Goal: Task Accomplishment & Management: Use online tool/utility

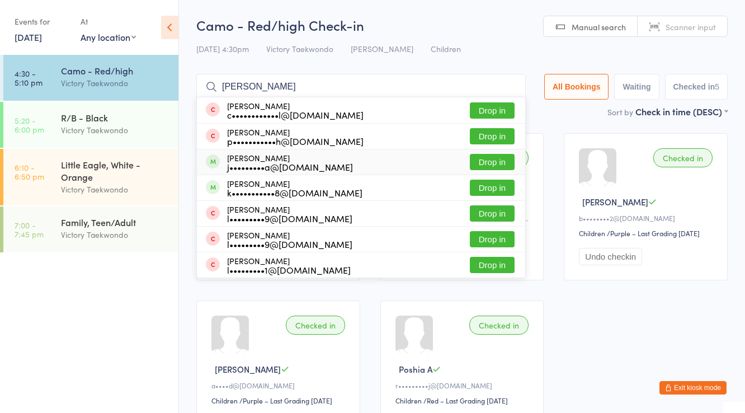
type input "[PERSON_NAME]"
click at [489, 161] on button "Drop in" at bounding box center [492, 162] width 45 height 16
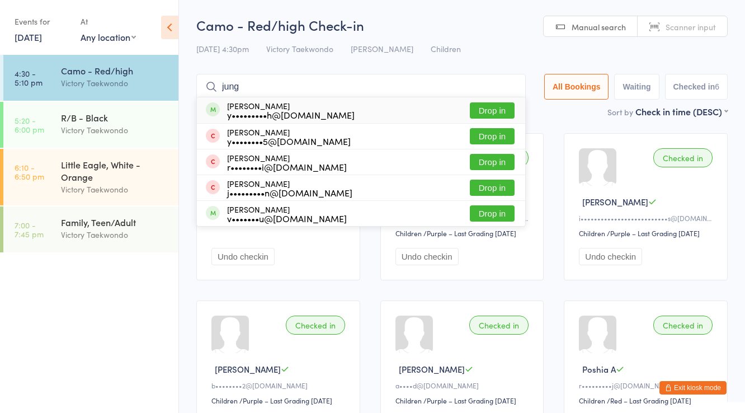
type input "jung"
click at [501, 104] on button "Drop in" at bounding box center [492, 110] width 45 height 16
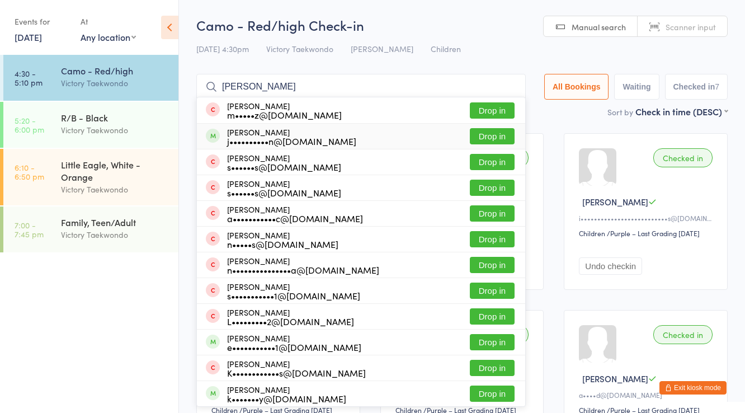
type input "nathanie"
click at [495, 131] on button "Drop in" at bounding box center [492, 136] width 45 height 16
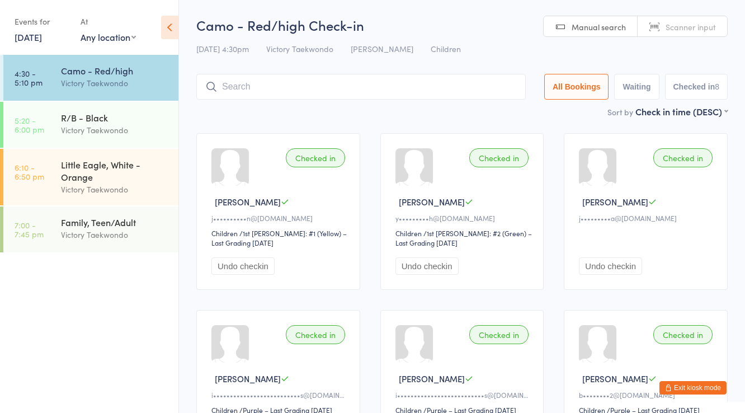
click at [684, 383] on button "Exit kiosk mode" at bounding box center [693, 387] width 67 height 13
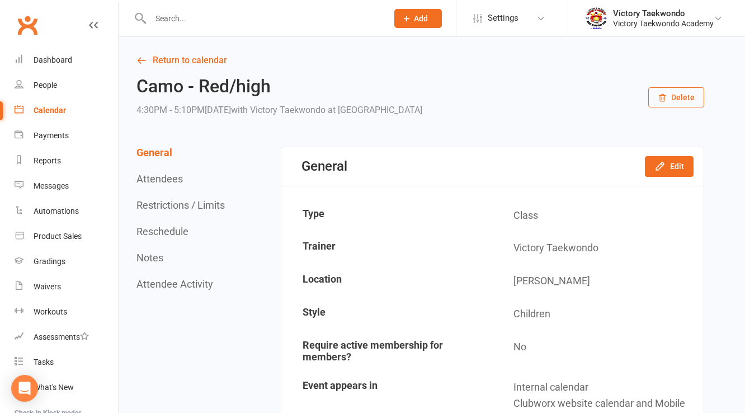
drag, startPoint x: 171, startPoint y: 17, endPoint x: 175, endPoint y: 71, distance: 54.4
click at [173, 23] on input "text" at bounding box center [263, 19] width 233 height 16
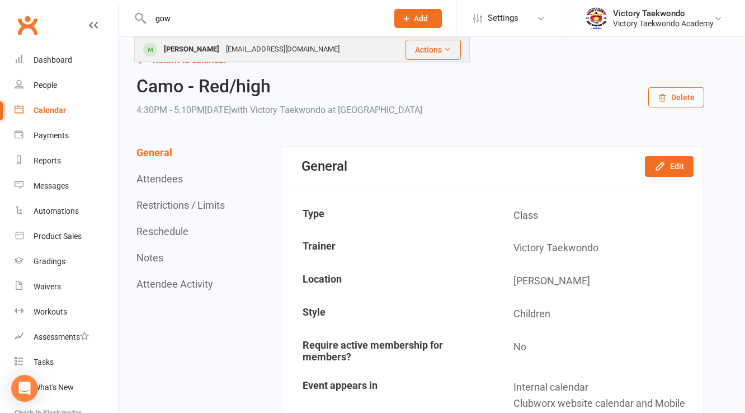
type input "gow"
click at [187, 49] on div "[PERSON_NAME]" at bounding box center [192, 49] width 62 height 16
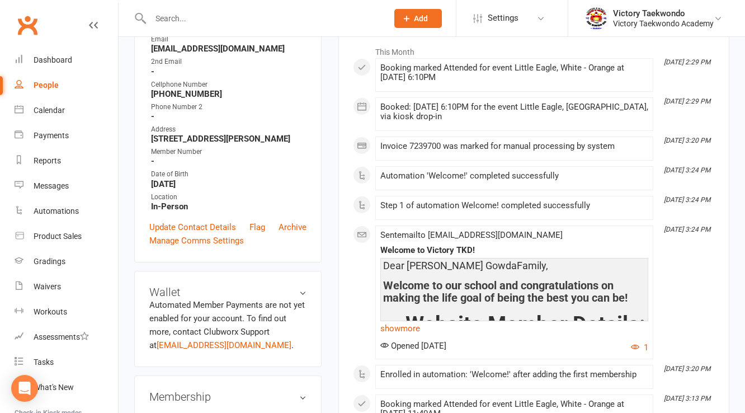
scroll to position [45, 0]
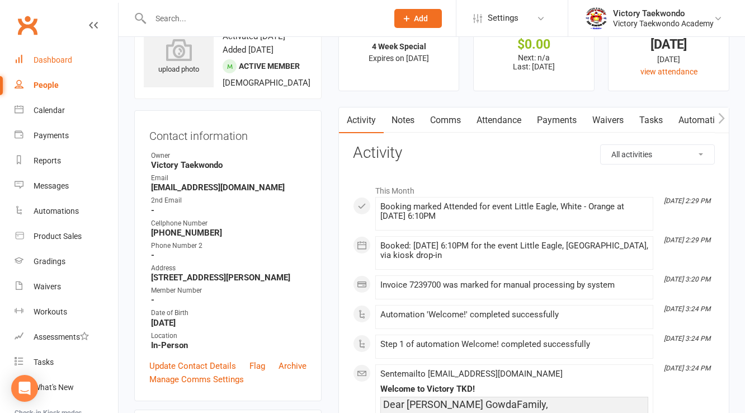
click at [51, 59] on div "Dashboard" at bounding box center [53, 59] width 39 height 9
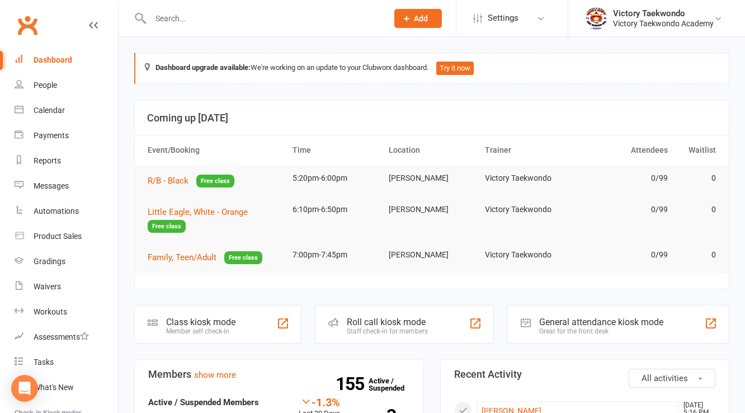
click at [199, 322] on div "Class kiosk mode" at bounding box center [200, 322] width 69 height 11
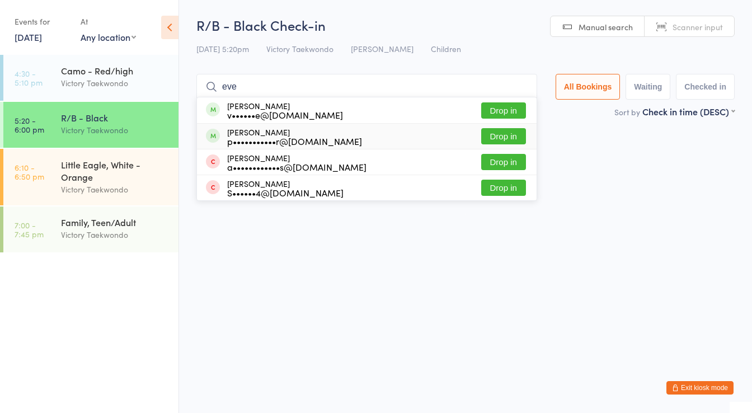
type input "eve"
click at [501, 137] on button "Drop in" at bounding box center [503, 136] width 45 height 16
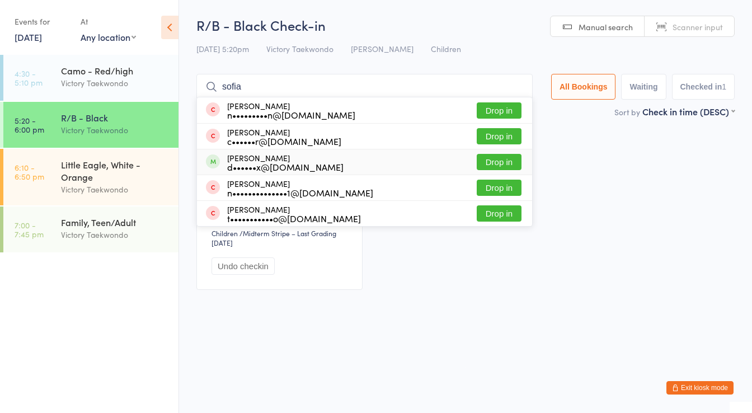
type input "sofia"
drag, startPoint x: 485, startPoint y: 157, endPoint x: 479, endPoint y: 156, distance: 6.4
click at [484, 157] on button "Drop in" at bounding box center [499, 162] width 45 height 16
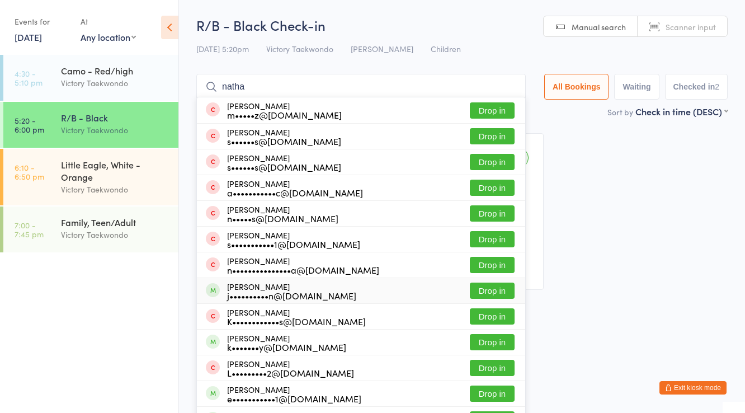
type input "natha"
click at [492, 286] on button "Drop in" at bounding box center [492, 291] width 45 height 16
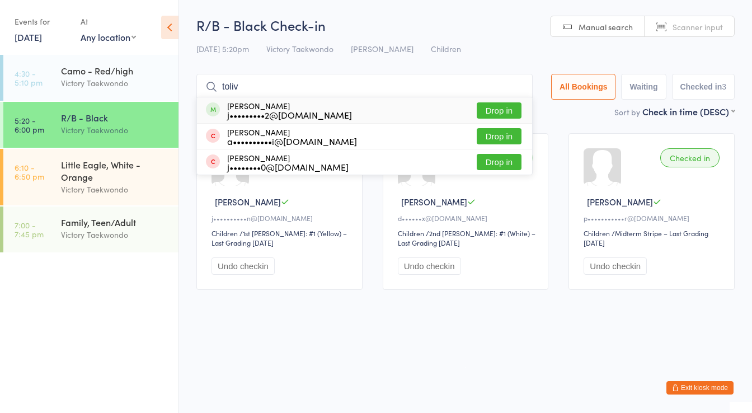
type input "toliv"
click at [497, 105] on button "Drop in" at bounding box center [499, 110] width 45 height 16
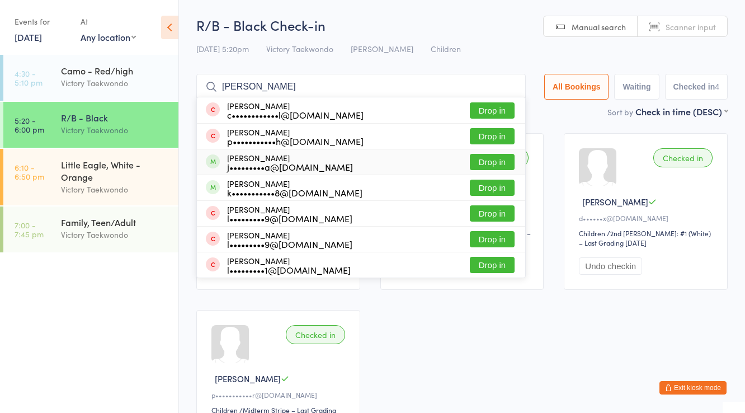
type input "[PERSON_NAME]"
click at [482, 161] on button "Drop in" at bounding box center [492, 162] width 45 height 16
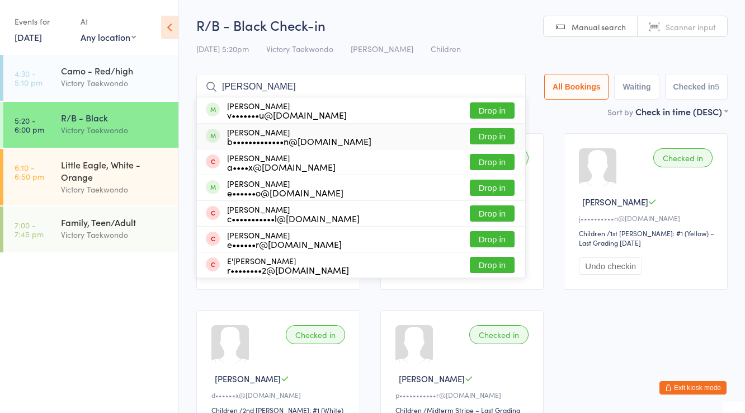
type input "[PERSON_NAME]"
click at [492, 130] on button "Drop in" at bounding box center [492, 136] width 45 height 16
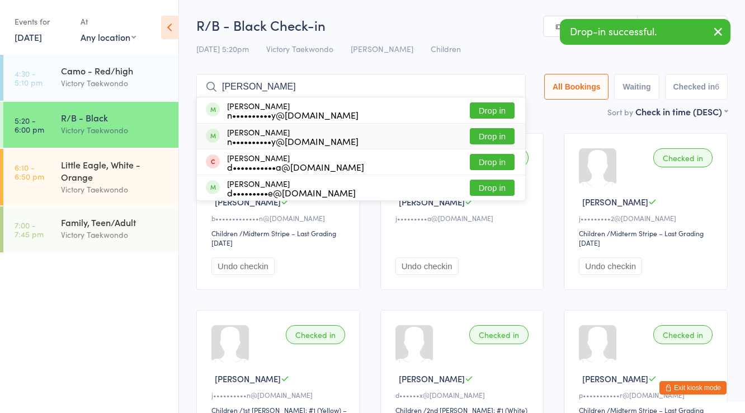
type input "[PERSON_NAME]"
click at [490, 131] on button "Drop in" at bounding box center [492, 136] width 45 height 16
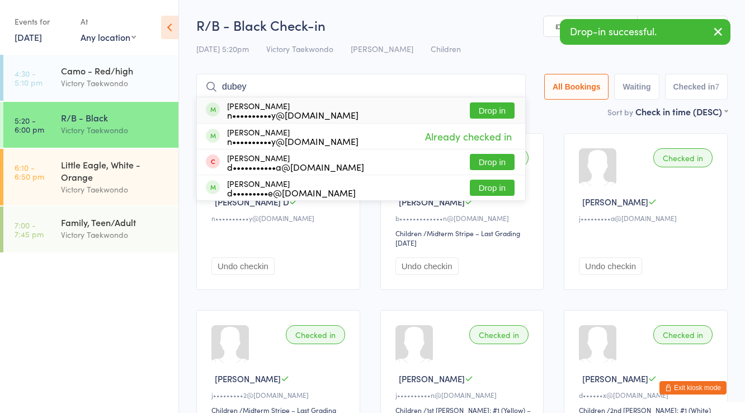
type input "dubey"
click at [498, 111] on button "Drop in" at bounding box center [492, 110] width 45 height 16
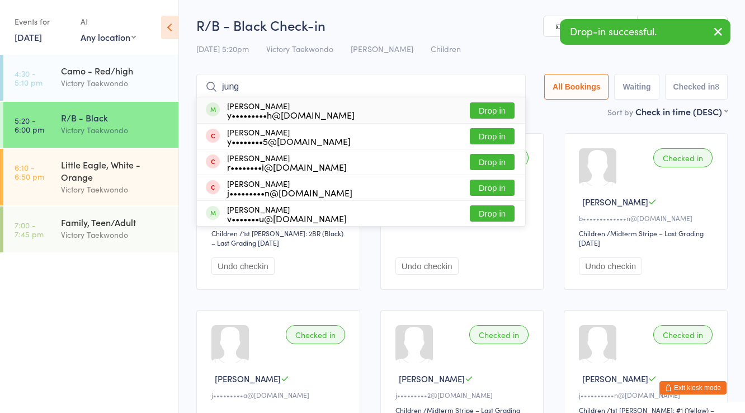
type input "jung"
click at [492, 105] on button "Drop in" at bounding box center [492, 110] width 45 height 16
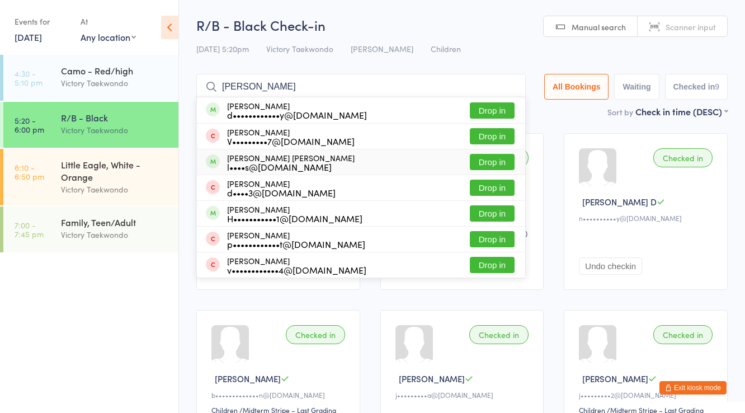
type input "[PERSON_NAME]"
click at [493, 161] on button "Drop in" at bounding box center [492, 162] width 45 height 16
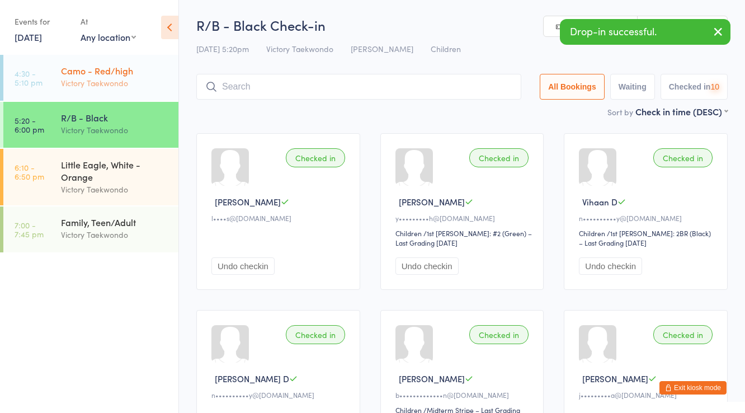
click at [109, 79] on div "Victory Taekwondo" at bounding box center [115, 83] width 108 height 13
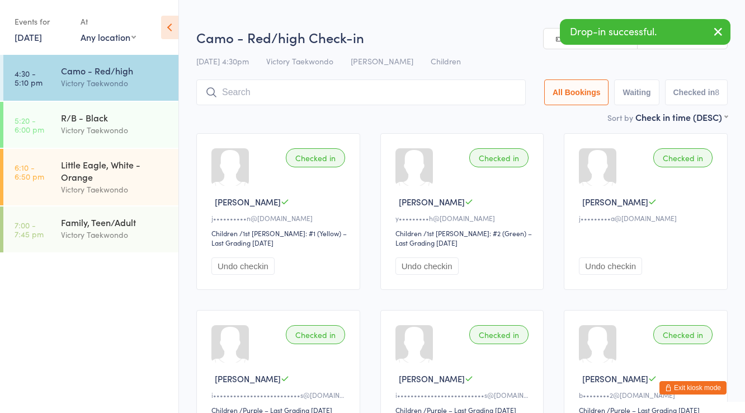
click at [253, 269] on button "Undo checkin" at bounding box center [242, 265] width 63 height 17
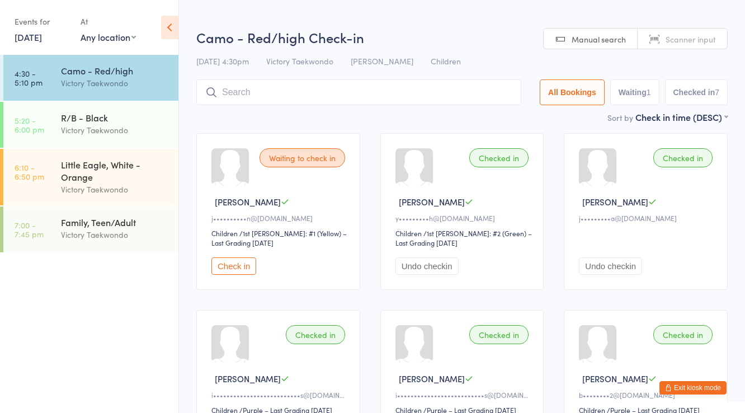
click at [411, 262] on button "Undo checkin" at bounding box center [427, 265] width 63 height 17
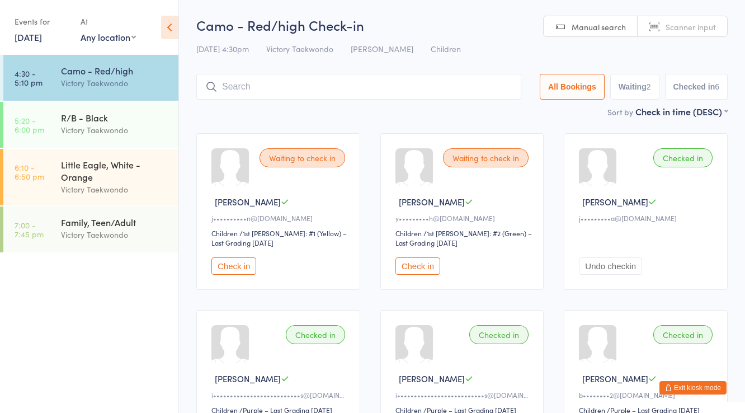
click at [624, 263] on button "Undo checkin" at bounding box center [610, 265] width 63 height 17
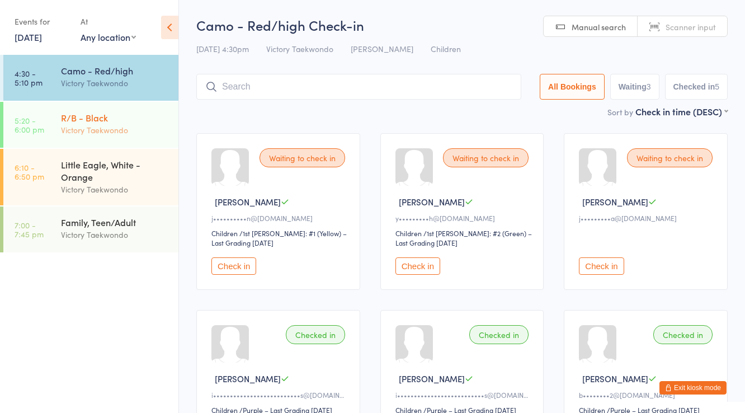
click at [77, 130] on div "Victory Taekwondo" at bounding box center [115, 130] width 108 height 13
